Goal: Information Seeking & Learning: Learn about a topic

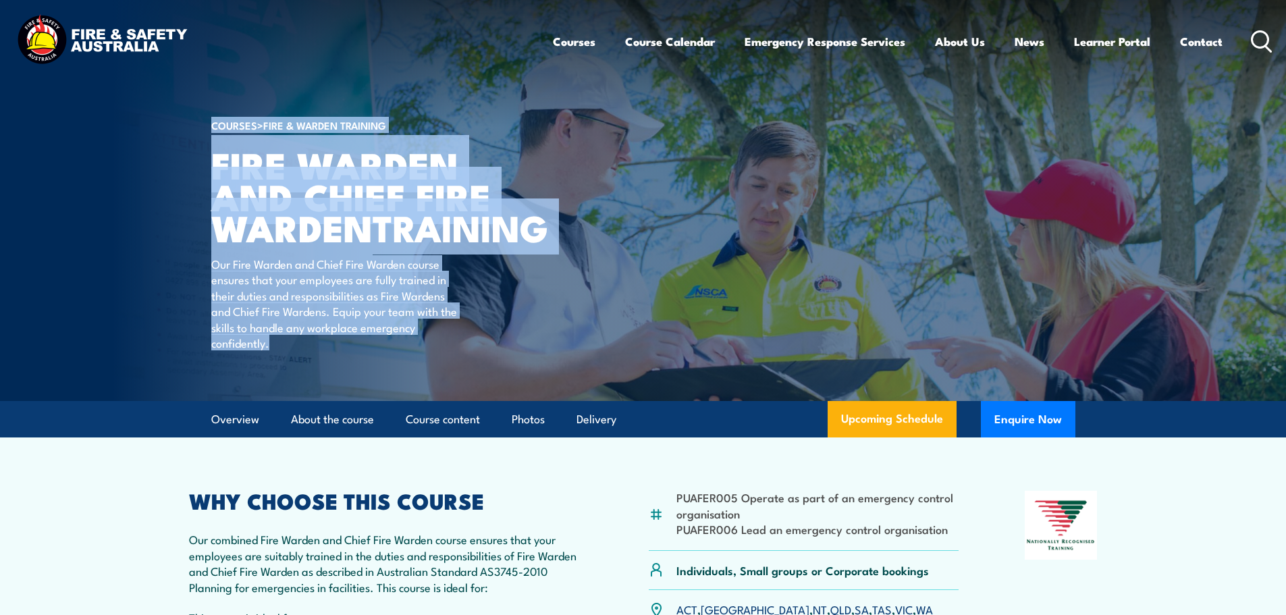
drag, startPoint x: 350, startPoint y: 301, endPoint x: 294, endPoint y: 259, distance: 70.4
click at [164, 198] on section "COURSES > Fire & Warden Training Fire Warden and Chief Fire Warden TRAINING Our…" at bounding box center [643, 200] width 1286 height 401
click at [510, 361] on div "COURSES > Fire & Warden Training Fire Warden and Chief Fire Warden TRAINING Our…" at bounding box center [378, 200] width 334 height 401
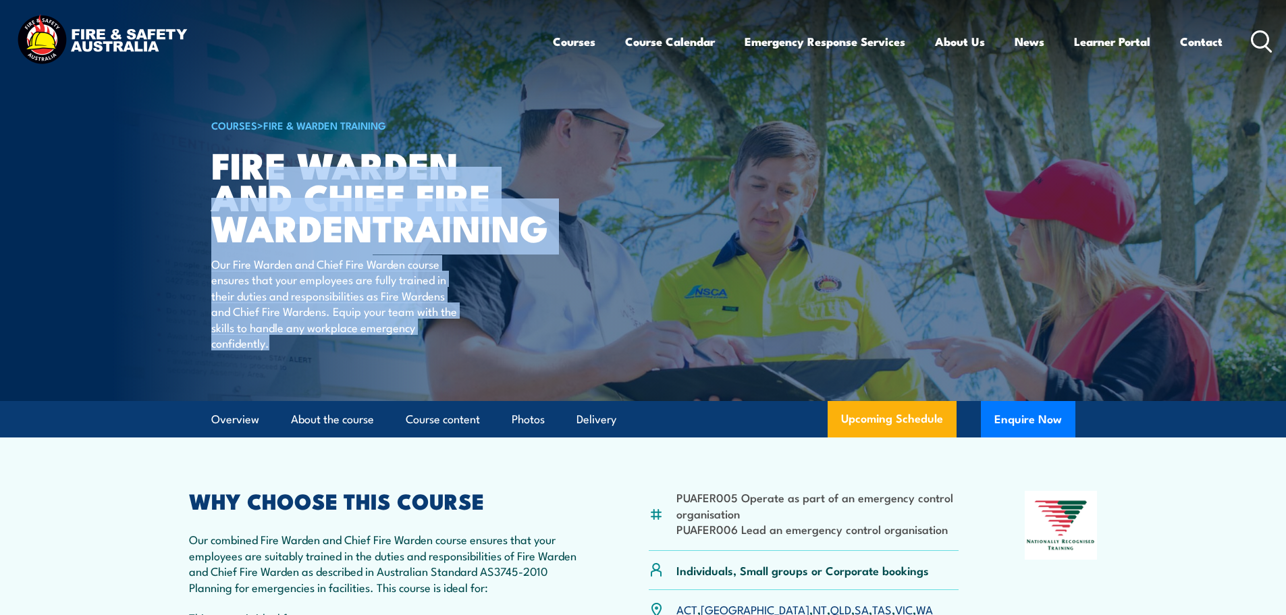
drag, startPoint x: 502, startPoint y: 373, endPoint x: 271, endPoint y: 198, distance: 289.5
click at [271, 198] on div "COURSES > Fire & Warden Training Fire Warden and Chief Fire Warden TRAINING Our…" at bounding box center [378, 200] width 334 height 401
click at [527, 347] on div "COURSES > Fire & Warden Training Fire Warden and Chief Fire Warden TRAINING Our…" at bounding box center [378, 200] width 334 height 401
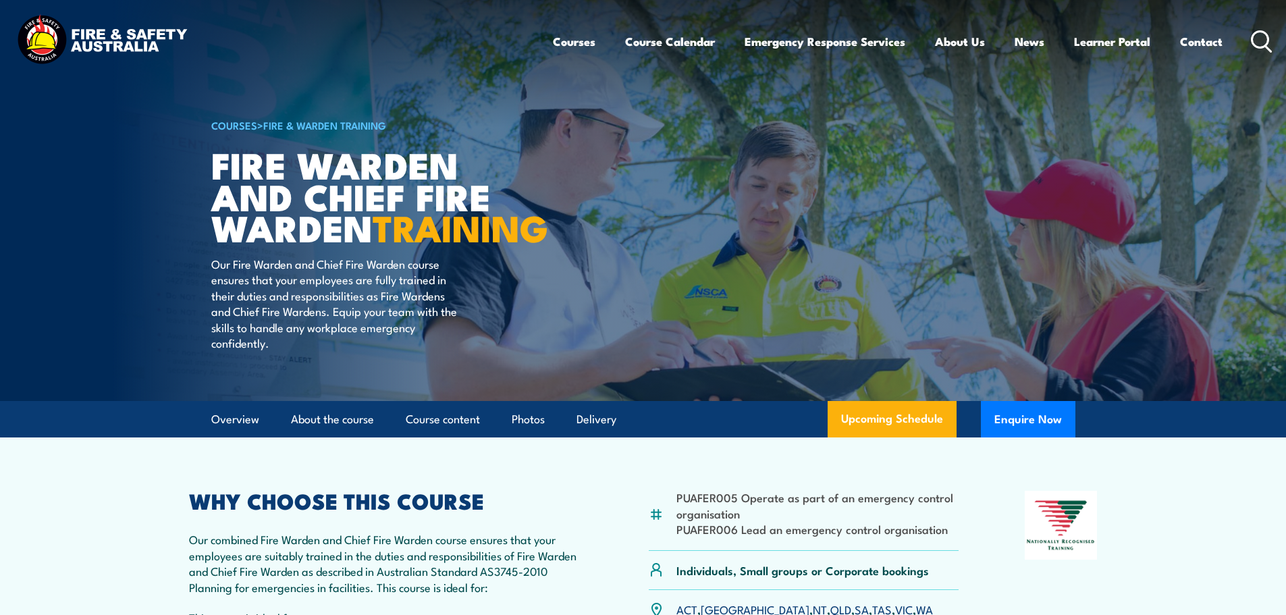
click at [345, 583] on p "Our combined Fire Warden and Chief Fire Warden course ensures that your employe…" at bounding box center [386, 562] width 394 height 63
drag, startPoint x: 408, startPoint y: 580, endPoint x: 328, endPoint y: 571, distance: 80.9
click at [331, 571] on p "Our combined Fire Warden and Chief Fire Warden course ensures that your employe…" at bounding box center [386, 562] width 394 height 63
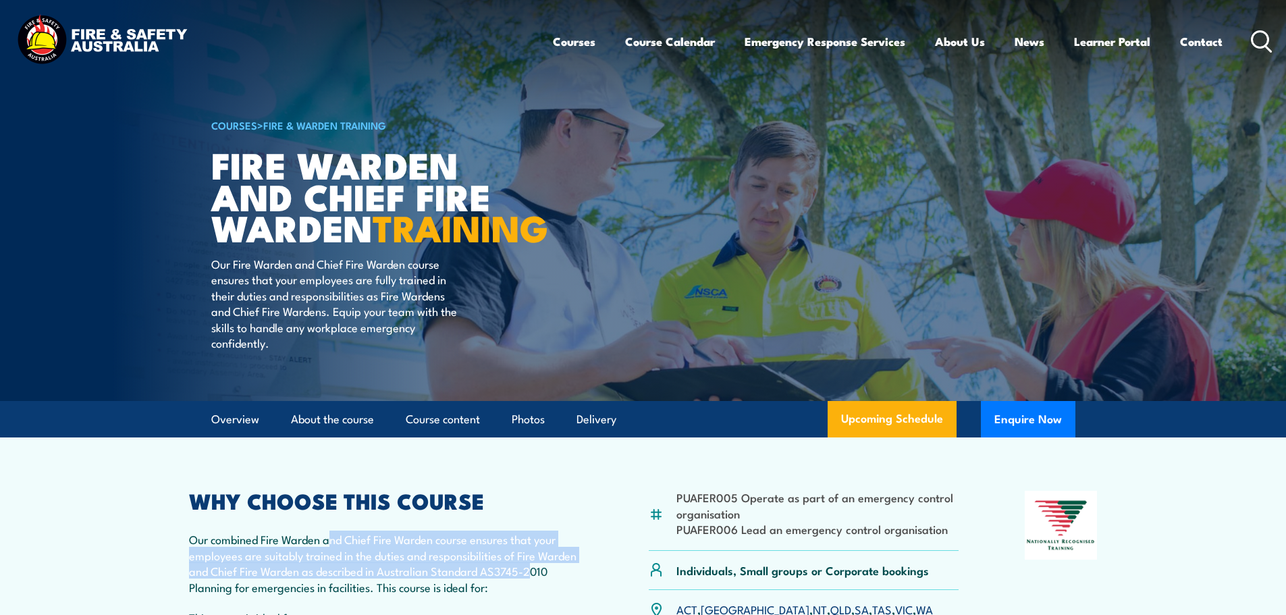
click at [328, 570] on p "Our combined Fire Warden and Chief Fire Warden course ensures that your employe…" at bounding box center [386, 562] width 394 height 63
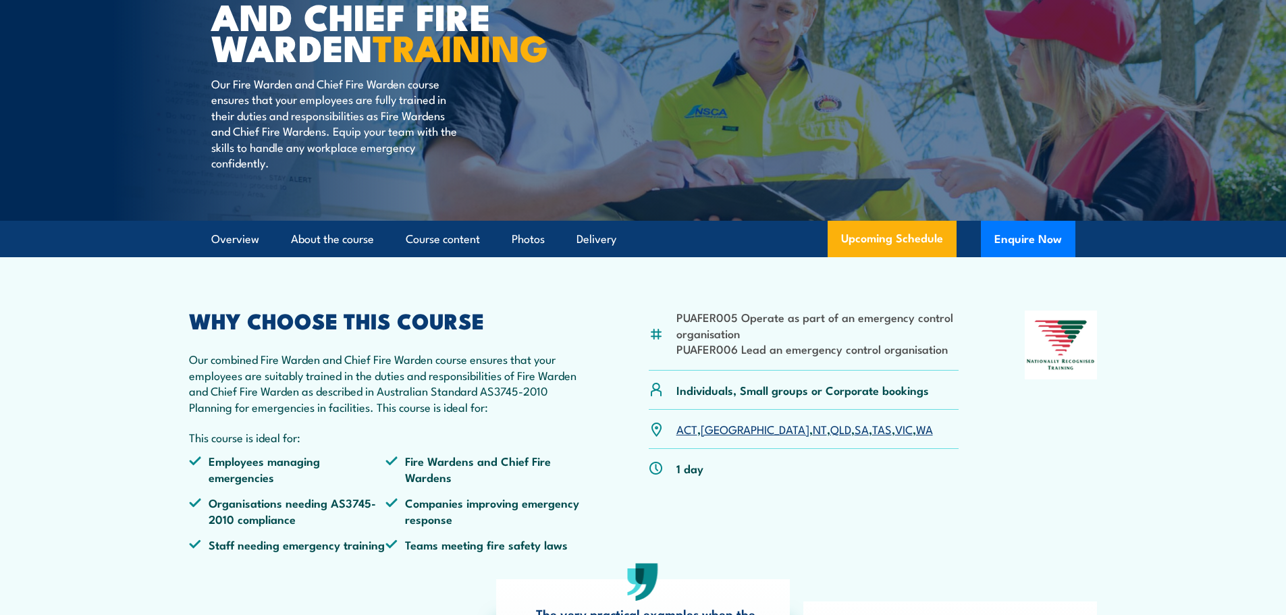
scroll to position [270, 0]
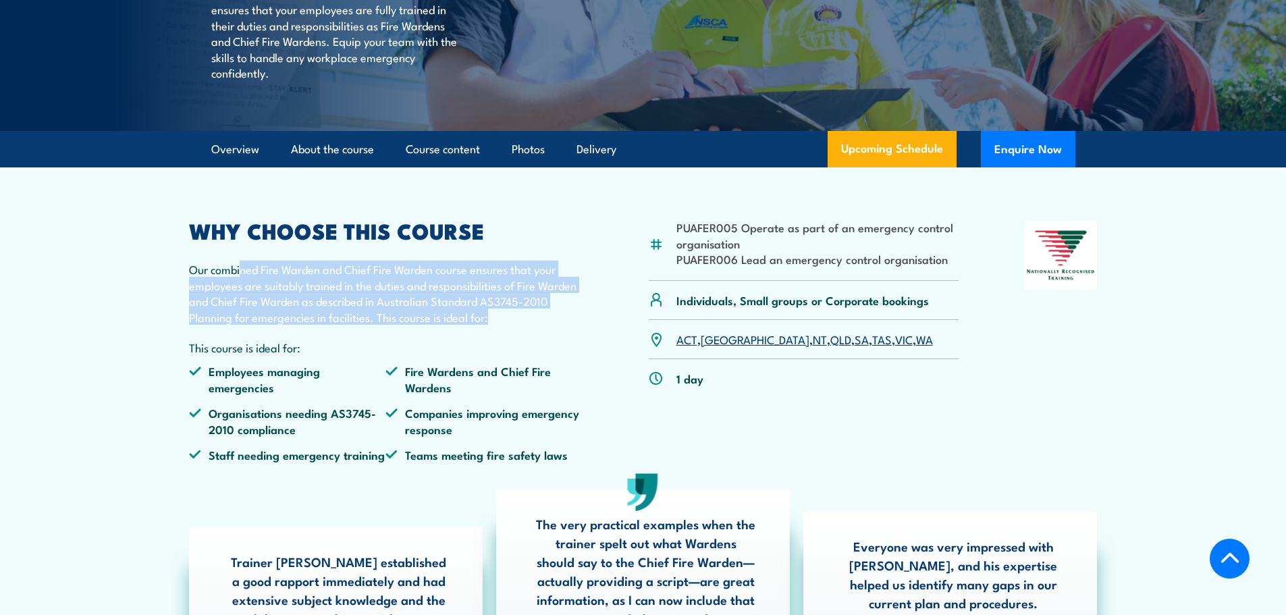
drag, startPoint x: 444, startPoint y: 339, endPoint x: 239, endPoint y: 282, distance: 213.1
click at [240, 282] on div "WHY CHOOSE THIS COURSE Our combined Fire Warden and Chief Fire Warden course en…" at bounding box center [386, 347] width 394 height 252
click at [292, 302] on p "Our combined Fire Warden and Chief Fire Warden course ensures that your employe…" at bounding box center [386, 292] width 394 height 63
drag, startPoint x: 244, startPoint y: 317, endPoint x: 209, endPoint y: 292, distance: 43.5
click at [206, 290] on div "WHY CHOOSE THIS COURSE Our combined Fire Warden and Chief Fire Warden course en…" at bounding box center [386, 347] width 394 height 252
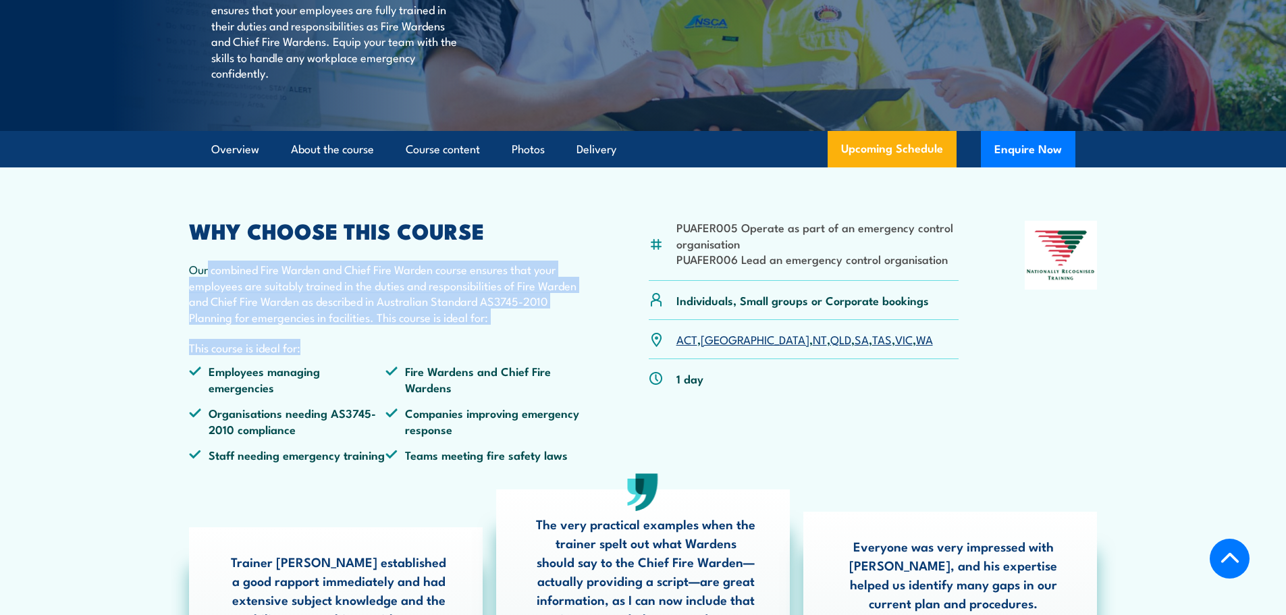
click at [311, 325] on p "Our combined Fire Warden and Chief Fire Warden course ensures that your employe…" at bounding box center [386, 292] width 394 height 63
drag, startPoint x: 475, startPoint y: 357, endPoint x: 201, endPoint y: 303, distance: 279.4
click at [201, 303] on div "WHY CHOOSE THIS COURSE Our combined Fire Warden and Chief Fire Warden course en…" at bounding box center [386, 347] width 394 height 252
click at [324, 325] on p "Our combined Fire Warden and Chief Fire Warden course ensures that your employe…" at bounding box center [386, 292] width 394 height 63
drag, startPoint x: 502, startPoint y: 356, endPoint x: 182, endPoint y: 286, distance: 328.5
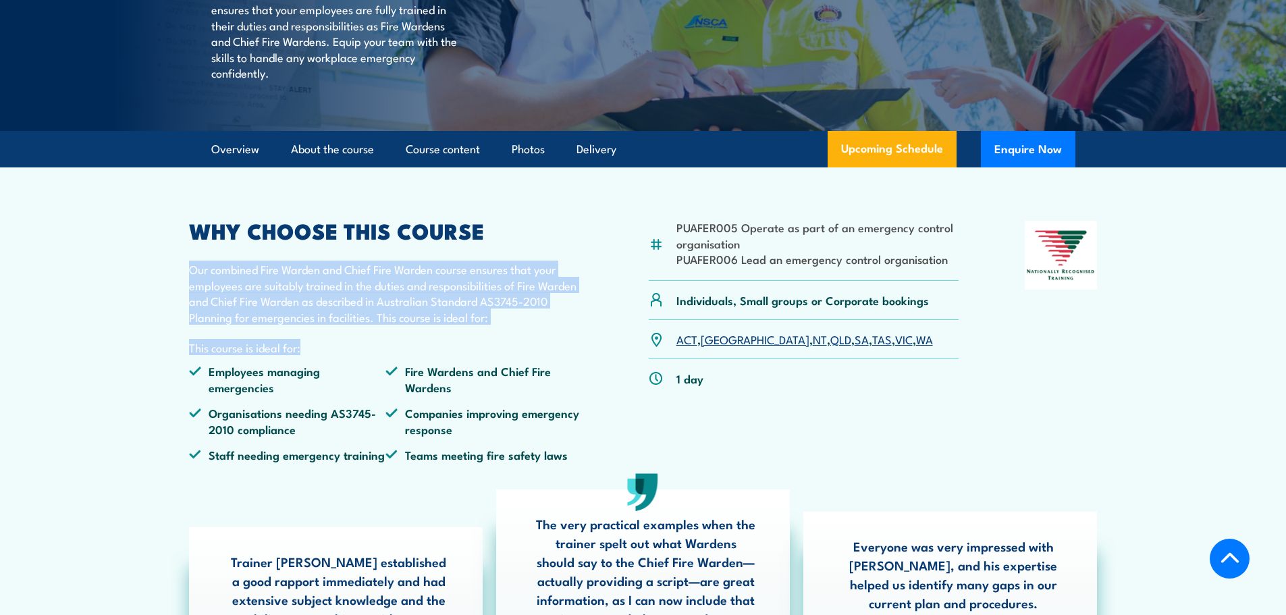
click at [182, 286] on article "PUAFER005 Operate as part of an emergency control organisation PUAFER006 Lead a…" at bounding box center [643, 429] width 945 height 524
click at [382, 325] on p "Our combined Fire Warden and Chief Fire Warden course ensures that your employe…" at bounding box center [386, 292] width 394 height 63
